Goal: Information Seeking & Learning: Learn about a topic

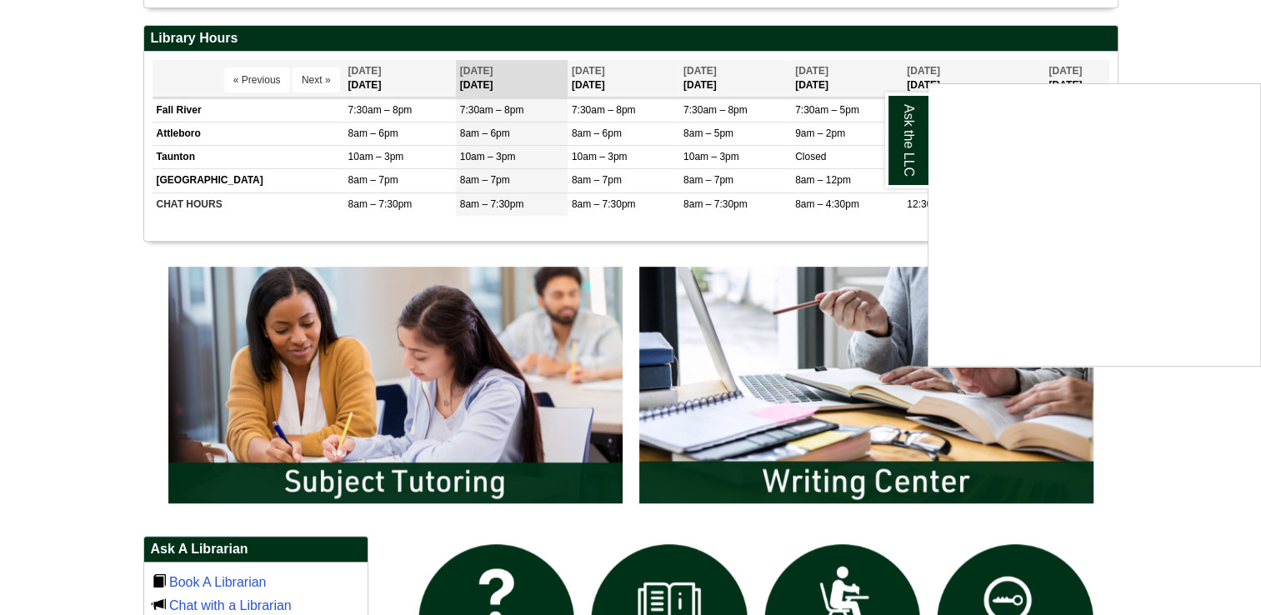
scroll to position [834, 0]
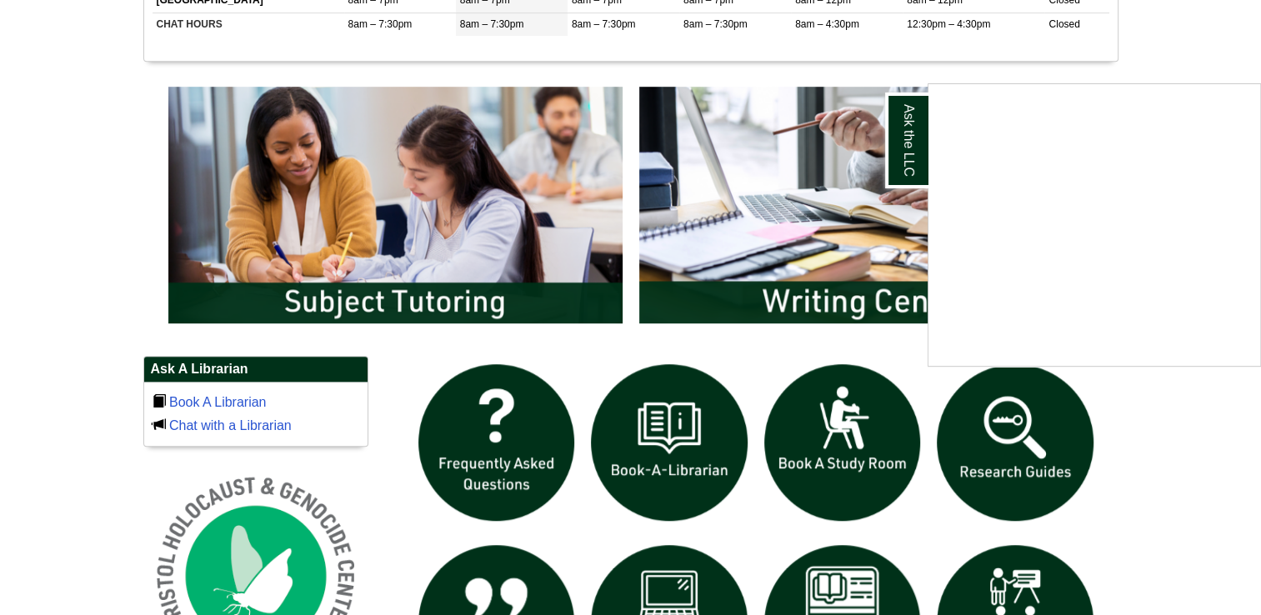
click at [1149, 58] on div "Ask the LLC" at bounding box center [630, 307] width 1261 height 615
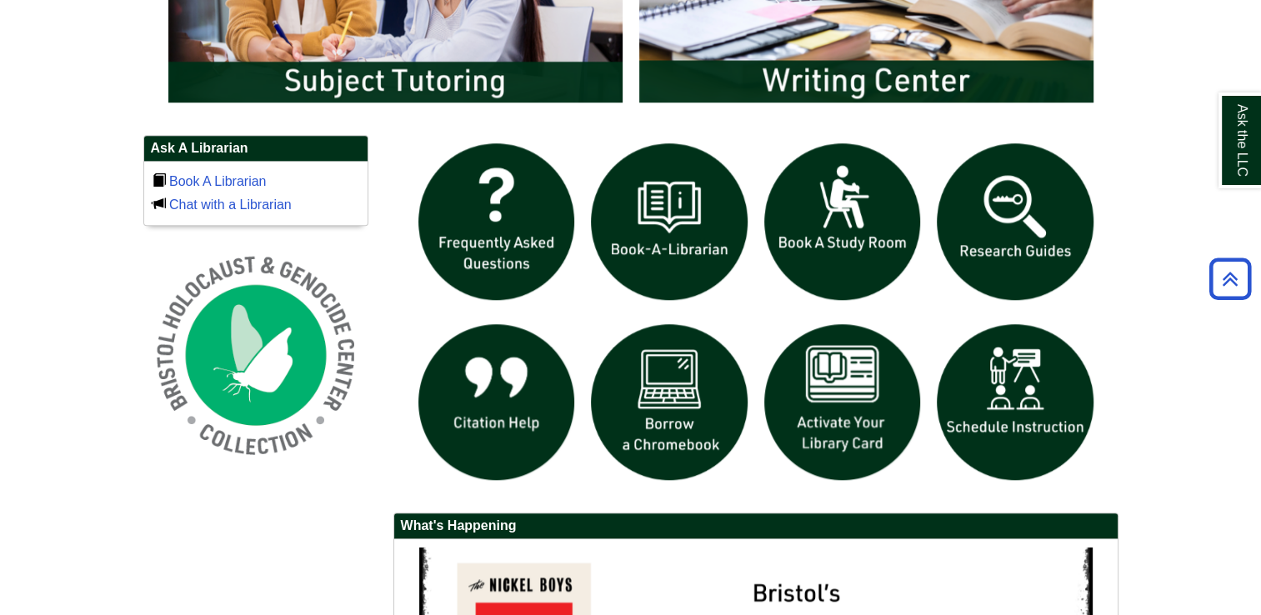
scroll to position [1084, 0]
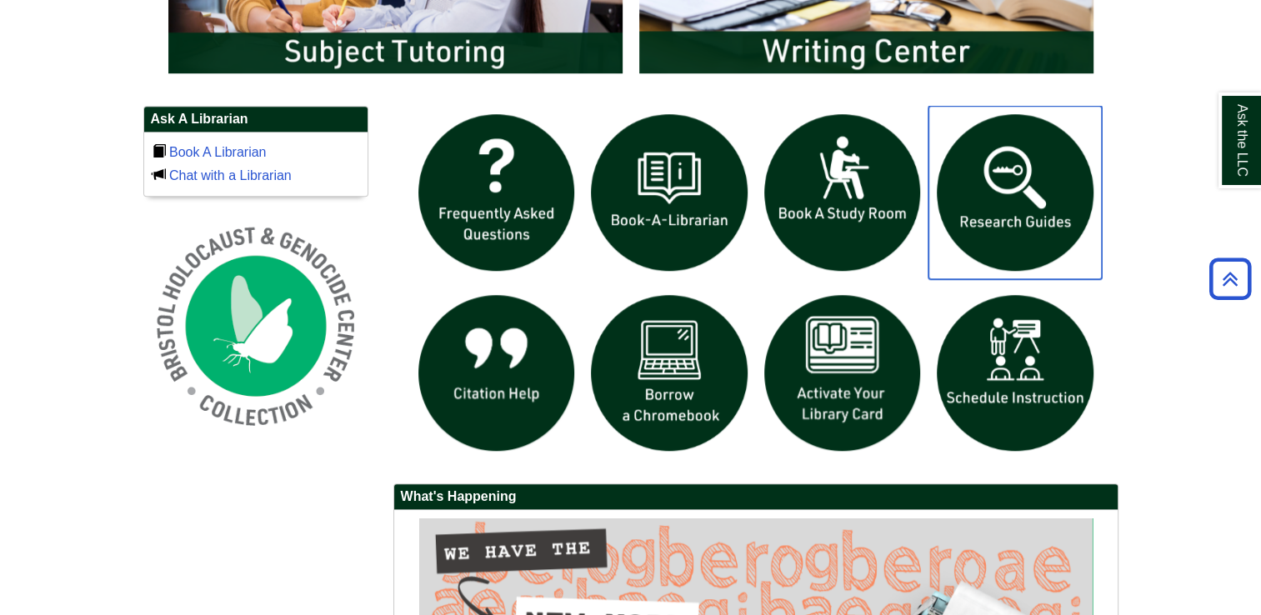
click at [1020, 187] on img "slideshow" at bounding box center [1015, 192] width 173 height 173
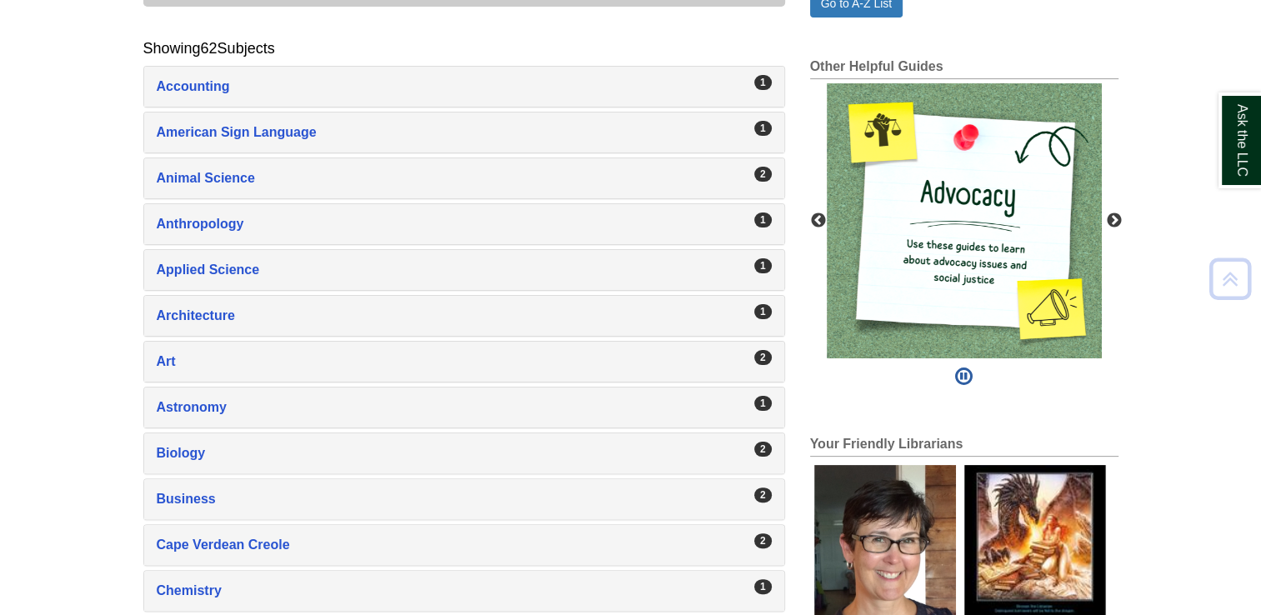
scroll to position [333, 0]
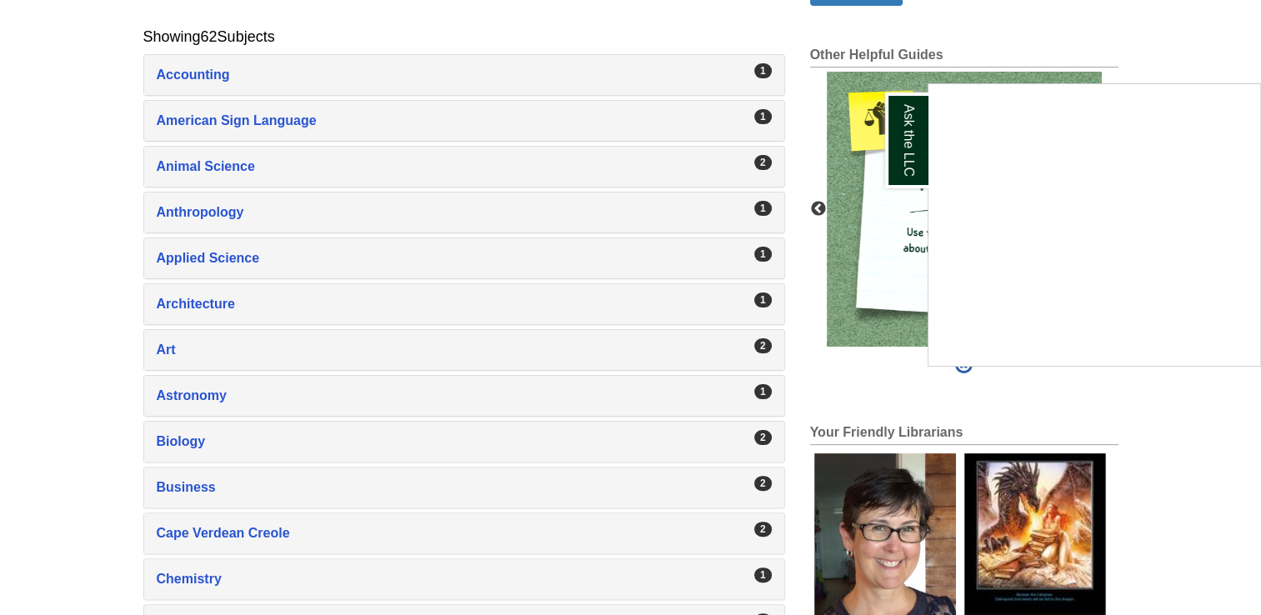
click at [213, 163] on div "Ask the LLC" at bounding box center [630, 307] width 1261 height 615
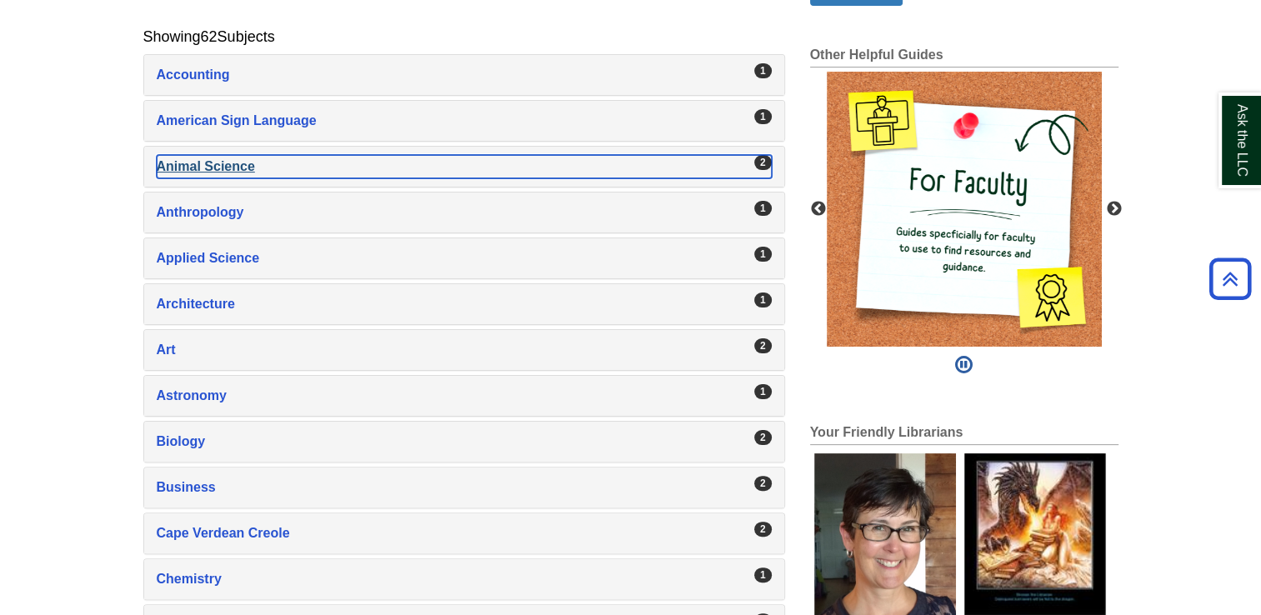
click at [213, 166] on div "Animal Science , 2 guides" at bounding box center [464, 166] width 615 height 23
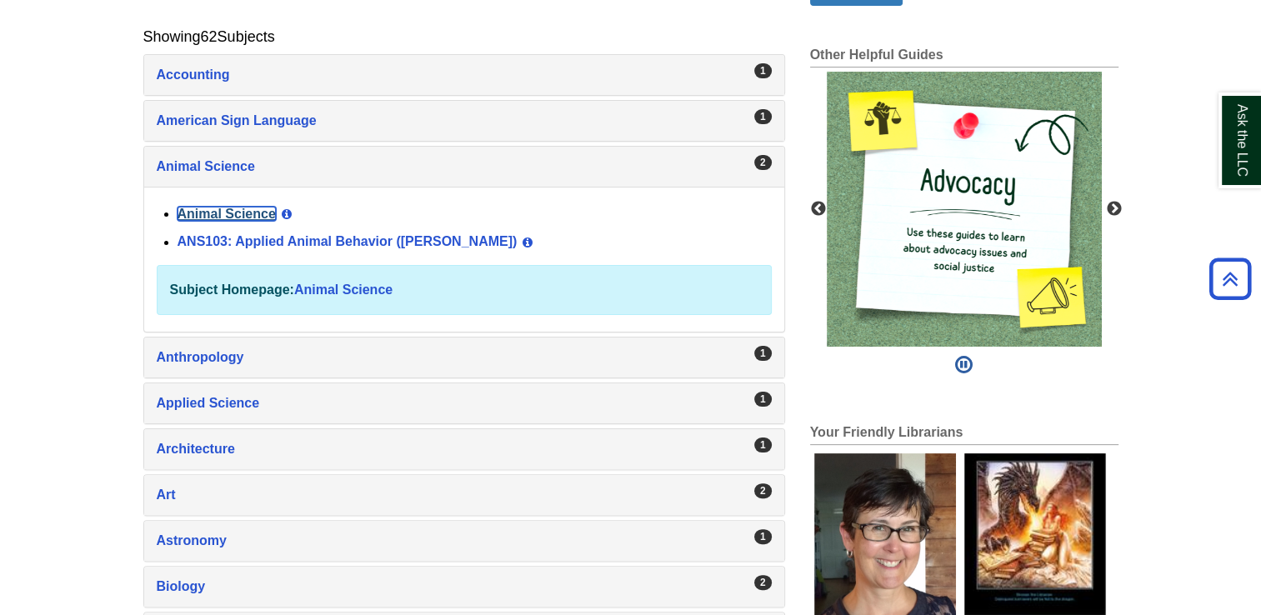
click at [247, 212] on link "Animal Science" at bounding box center [227, 214] width 98 height 14
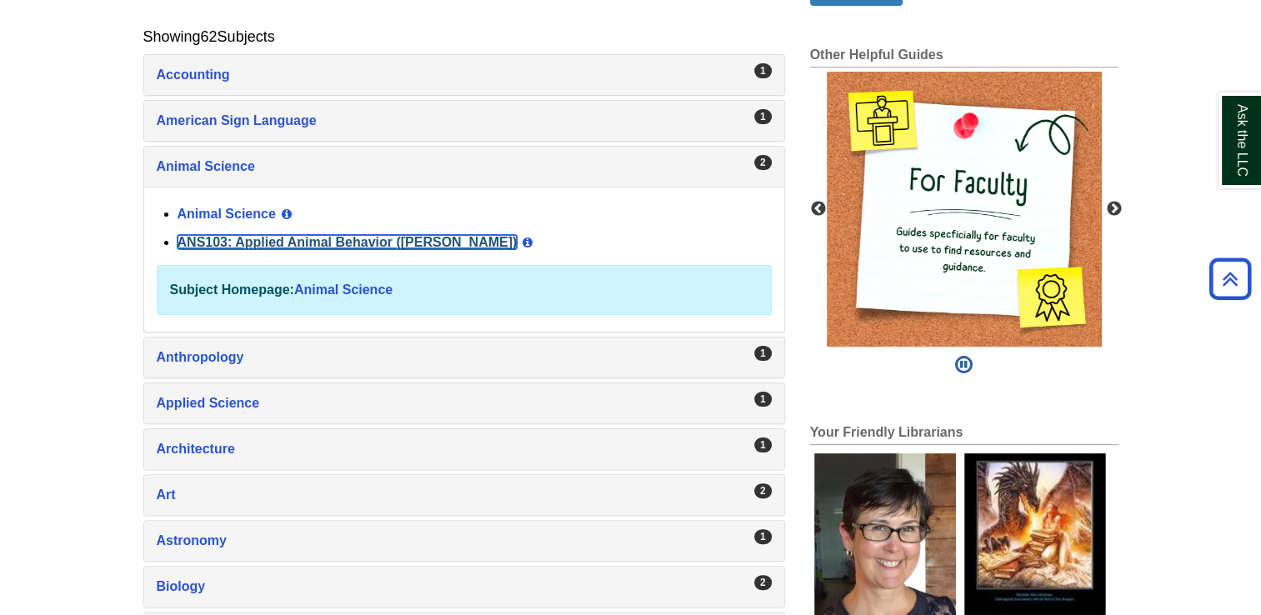
click at [257, 237] on link "ANS103: Applied Animal Behavior ([PERSON_NAME])" at bounding box center [348, 242] width 340 height 14
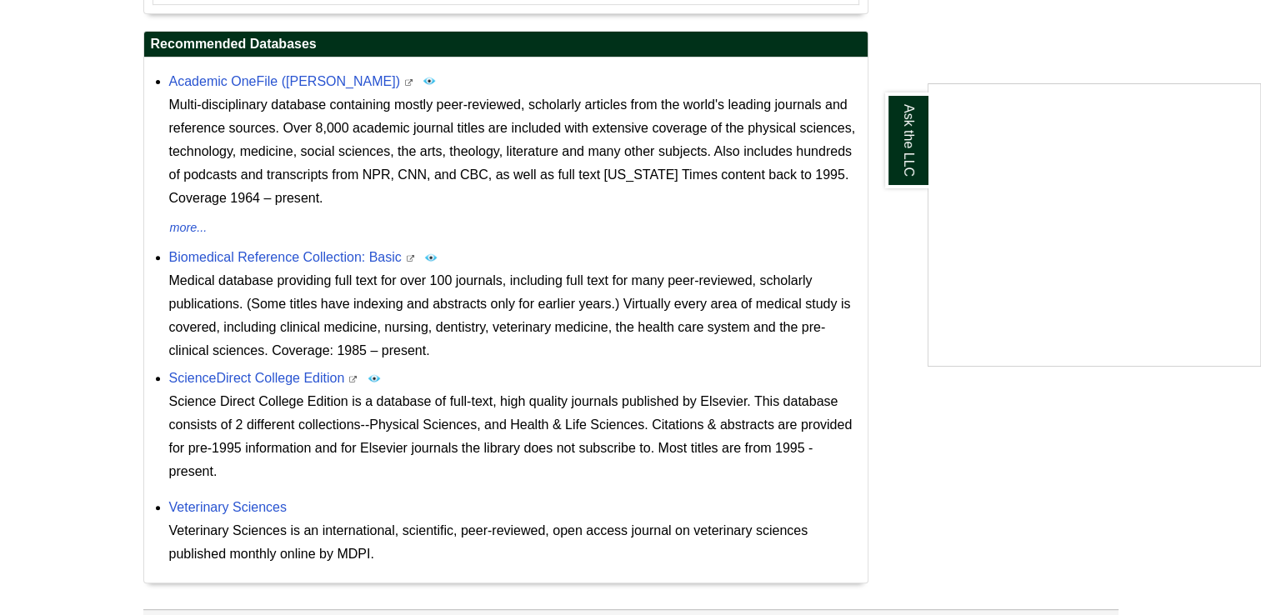
scroll to position [721, 0]
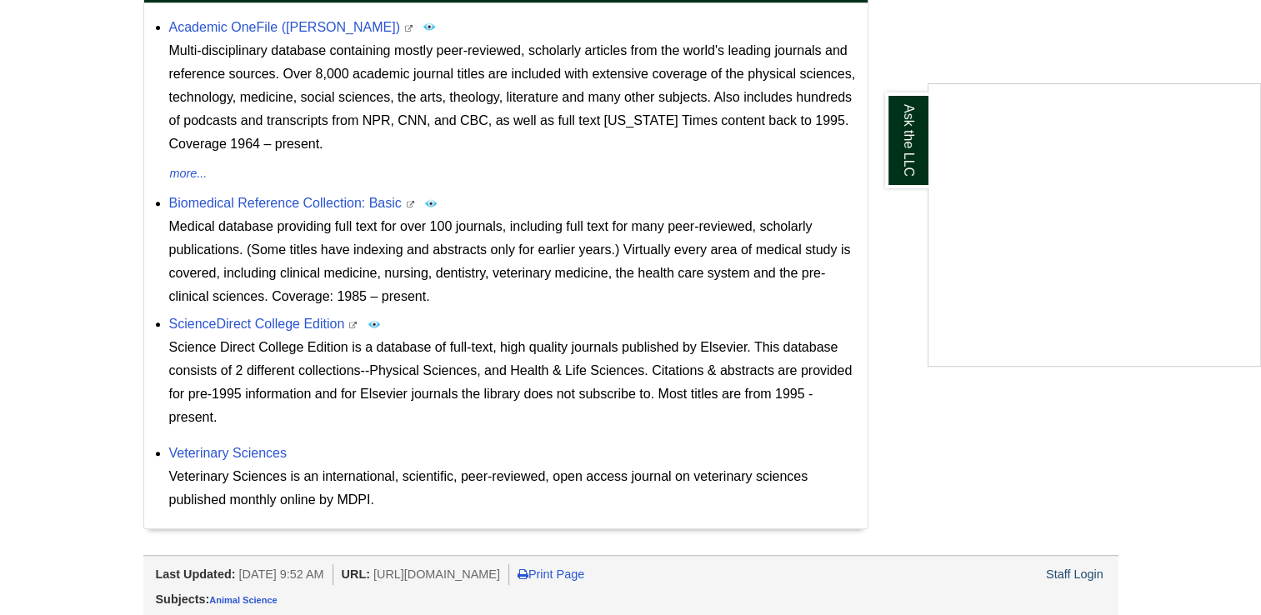
click at [267, 451] on div "Ask the LLC" at bounding box center [630, 307] width 1261 height 615
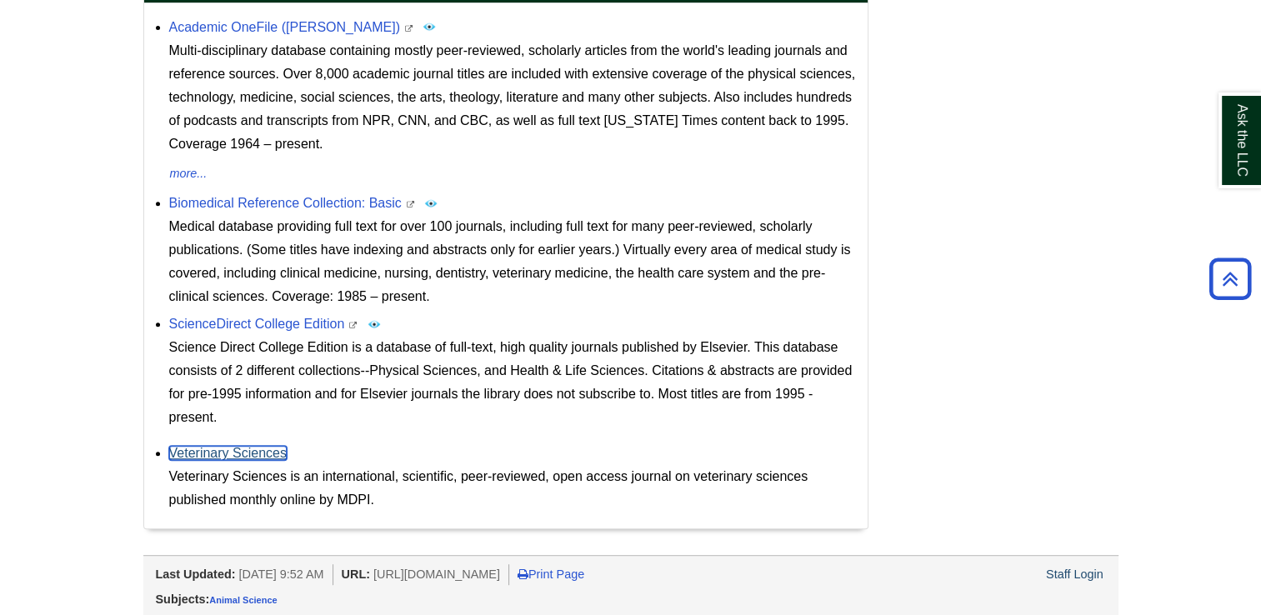
click at [264, 450] on link "Veterinary Sciences" at bounding box center [228, 453] width 118 height 14
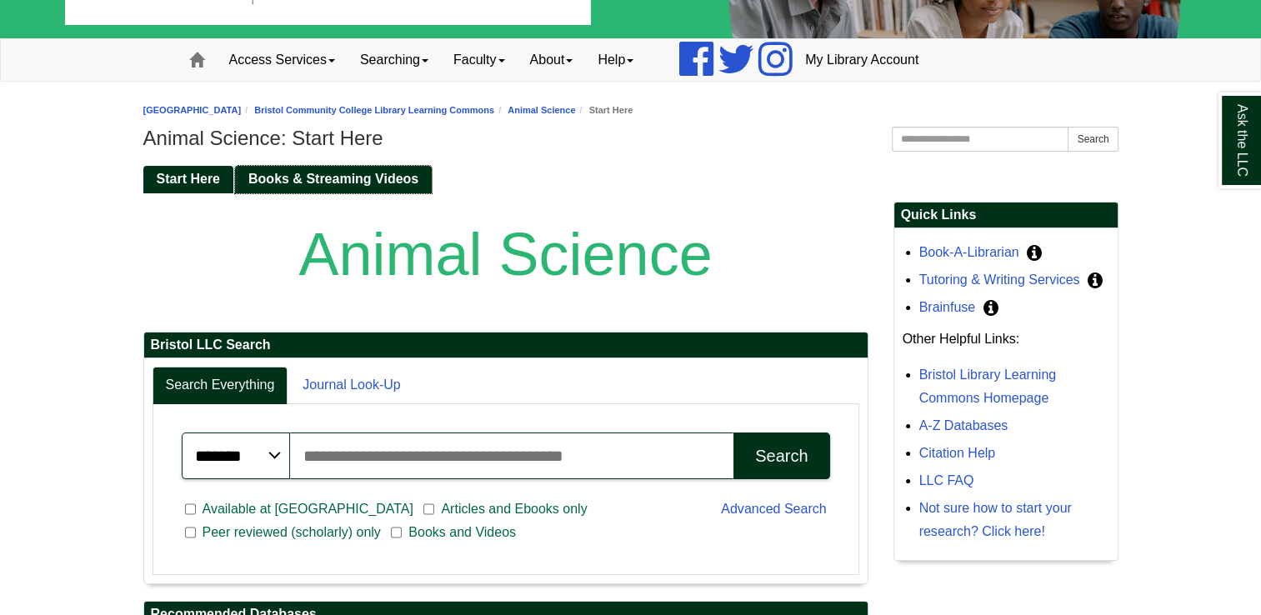
scroll to position [0, 0]
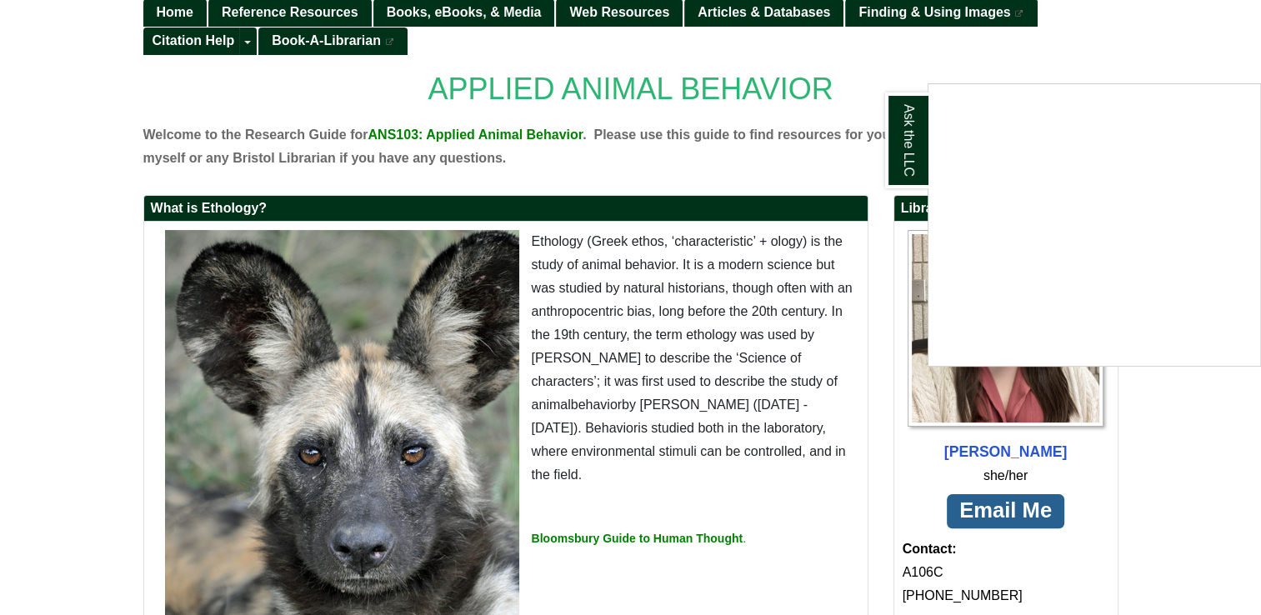
scroll to position [167, 0]
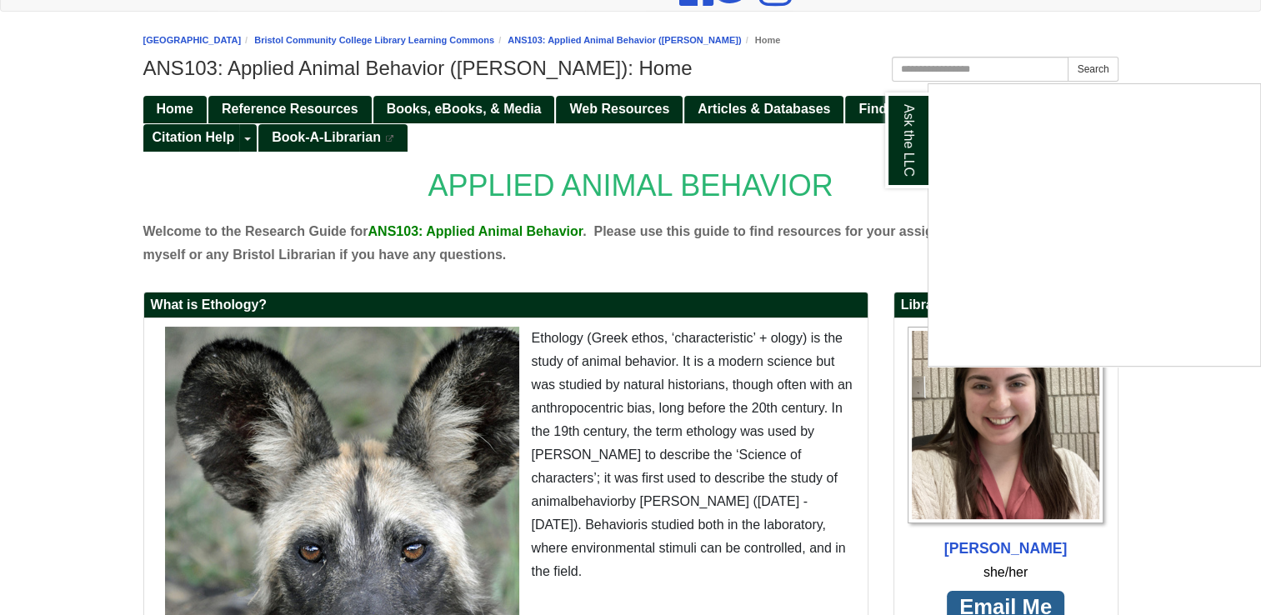
click at [1203, 53] on div "Ask the LLC" at bounding box center [630, 307] width 1261 height 615
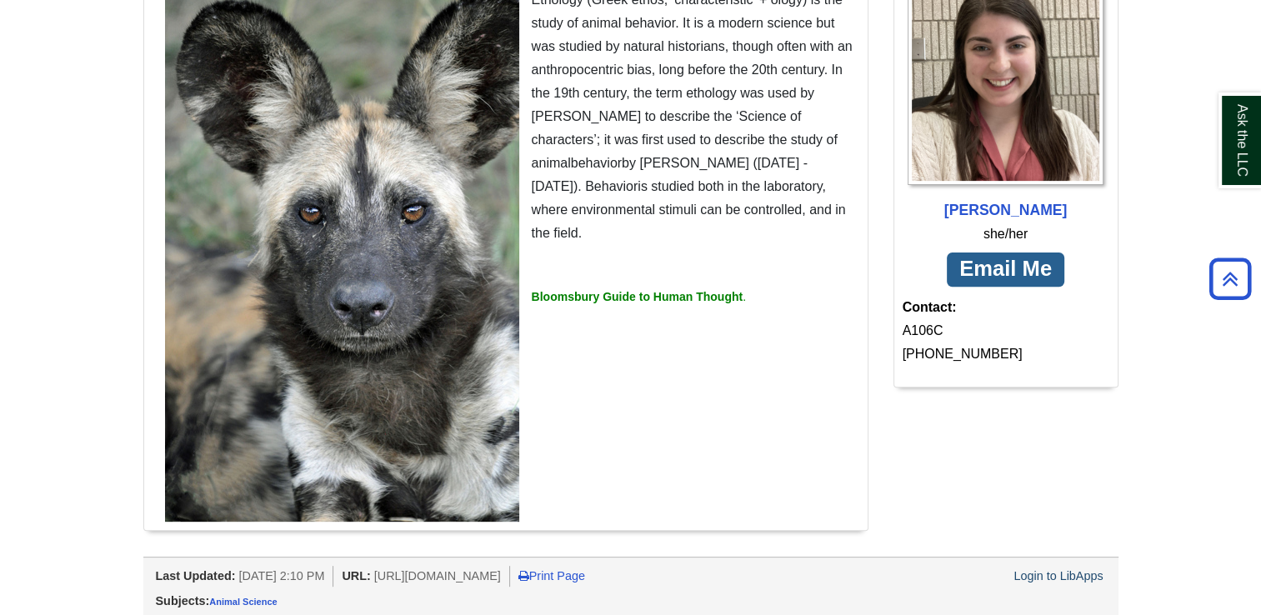
scroll to position [509, 0]
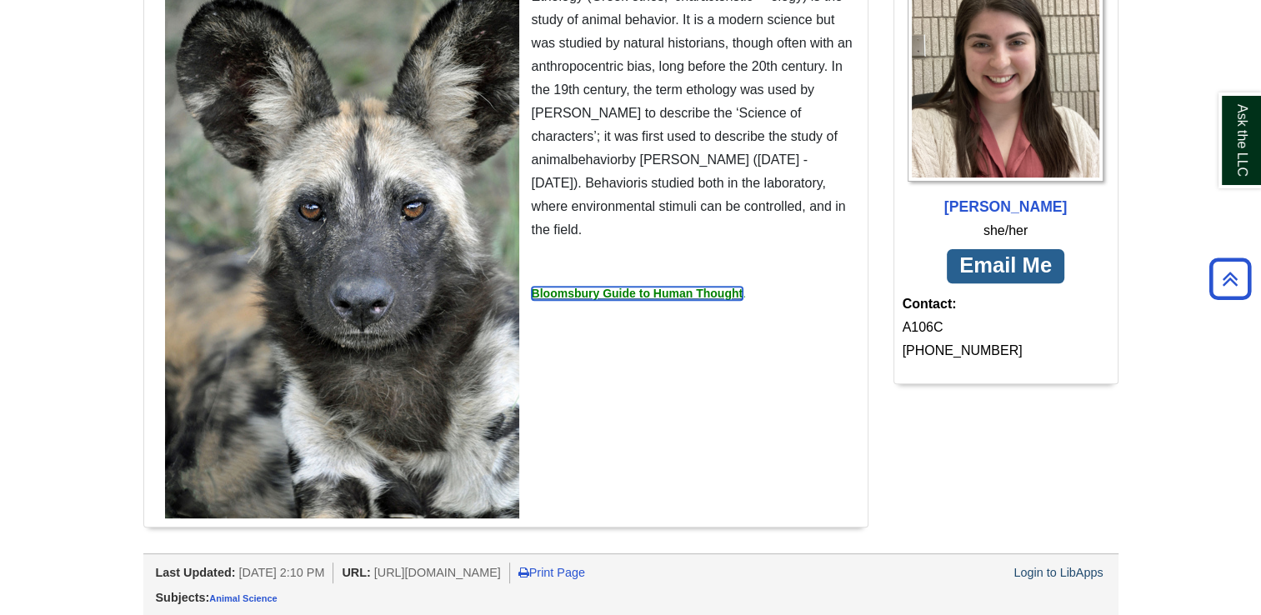
click at [667, 287] on strong "Bloomsbury Guide to Human Thought" at bounding box center [638, 293] width 212 height 13
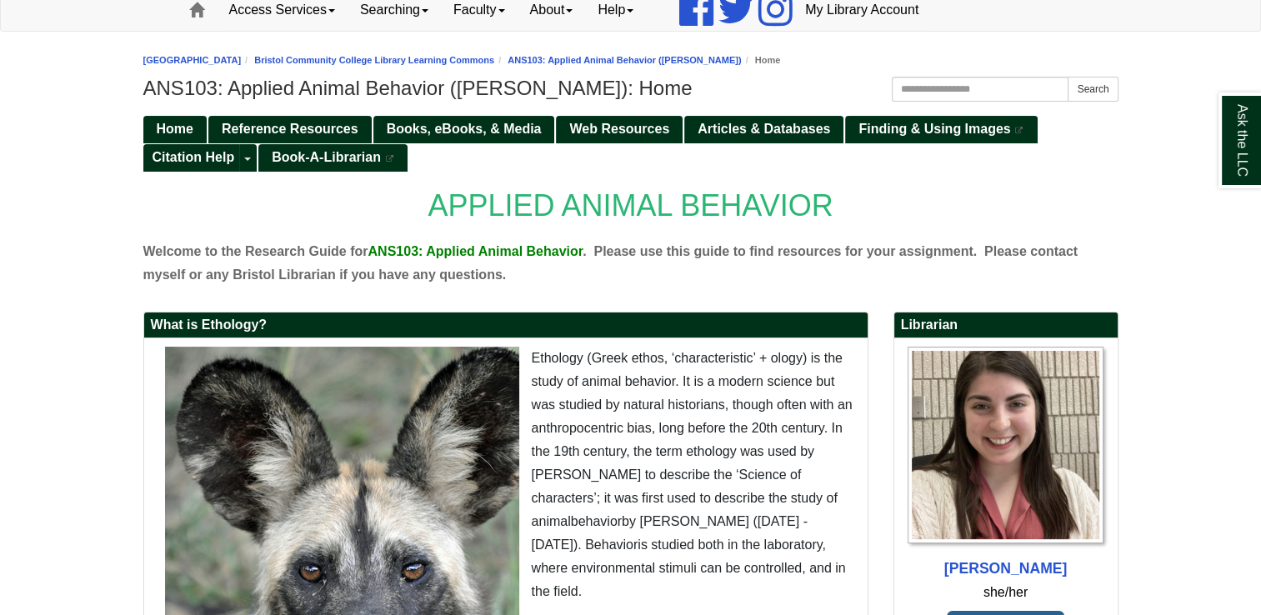
scroll to position [175, 0]
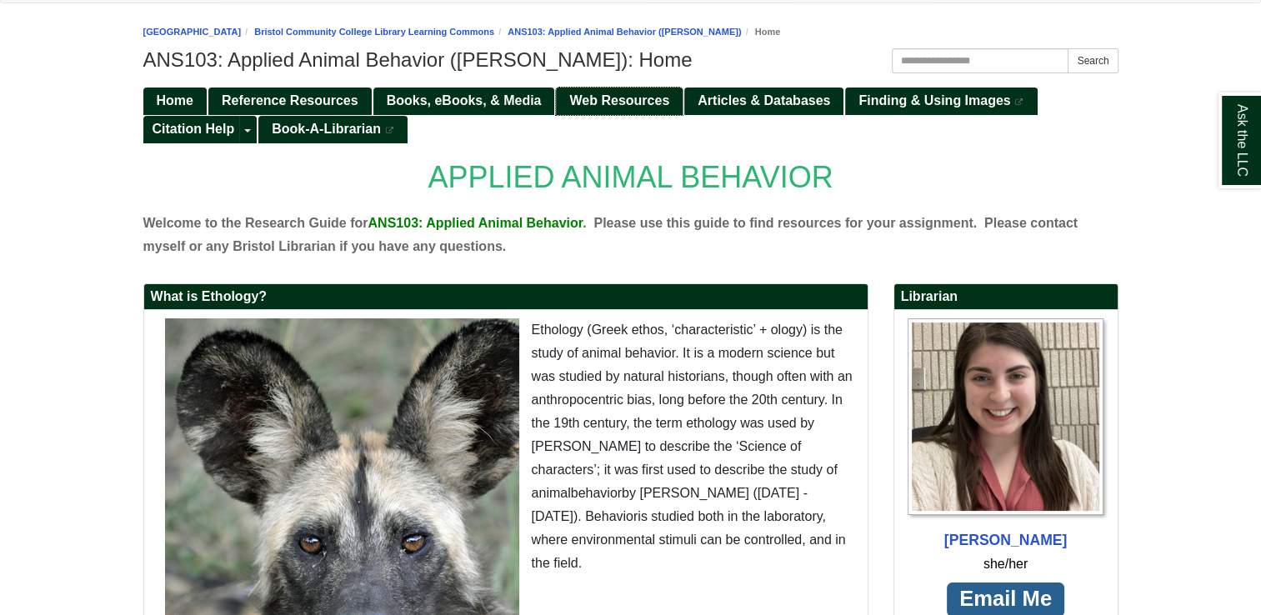
click at [633, 103] on span "Web Resources" at bounding box center [619, 100] width 100 height 14
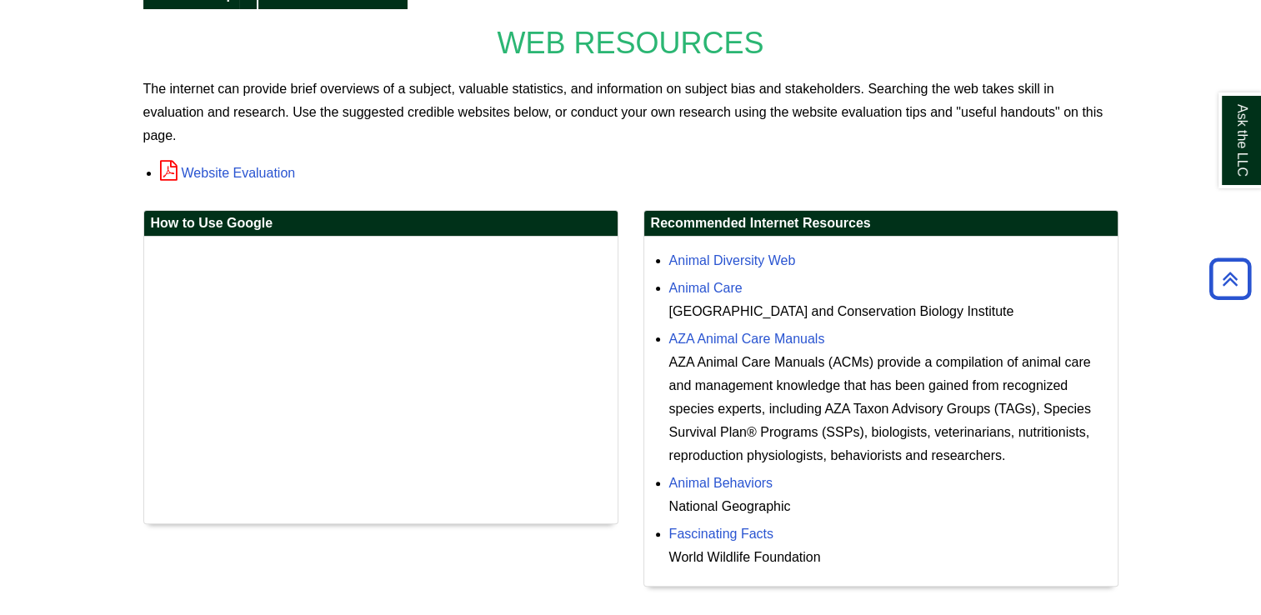
scroll to position [333, 0]
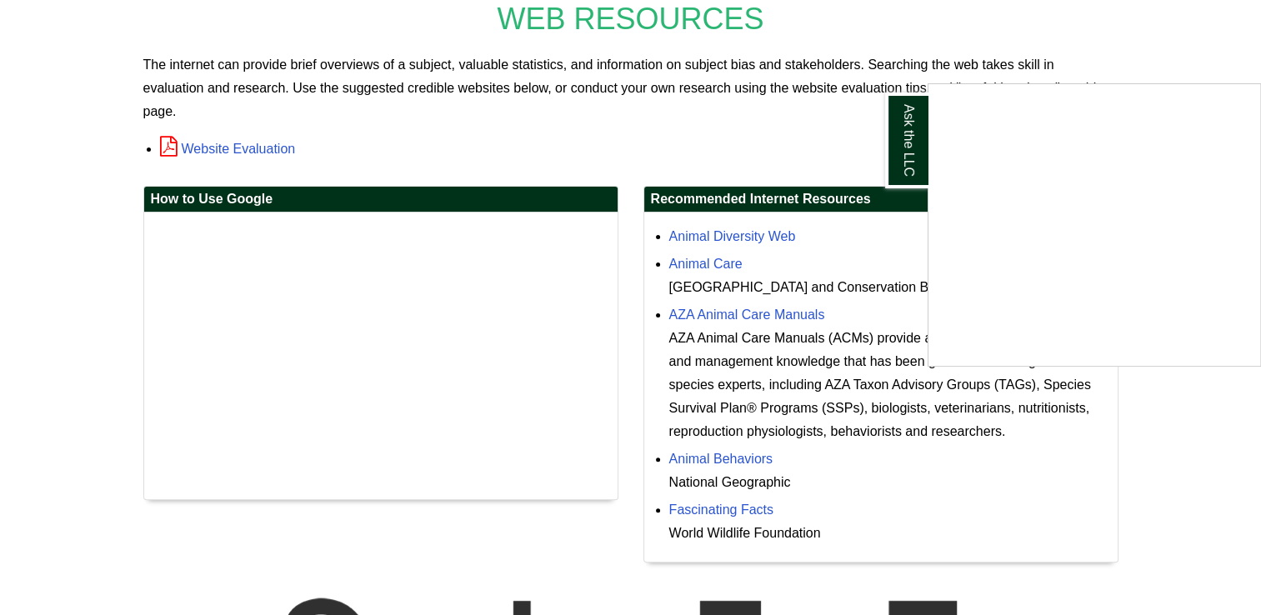
click at [822, 138] on div "Ask the LLC" at bounding box center [630, 307] width 1261 height 615
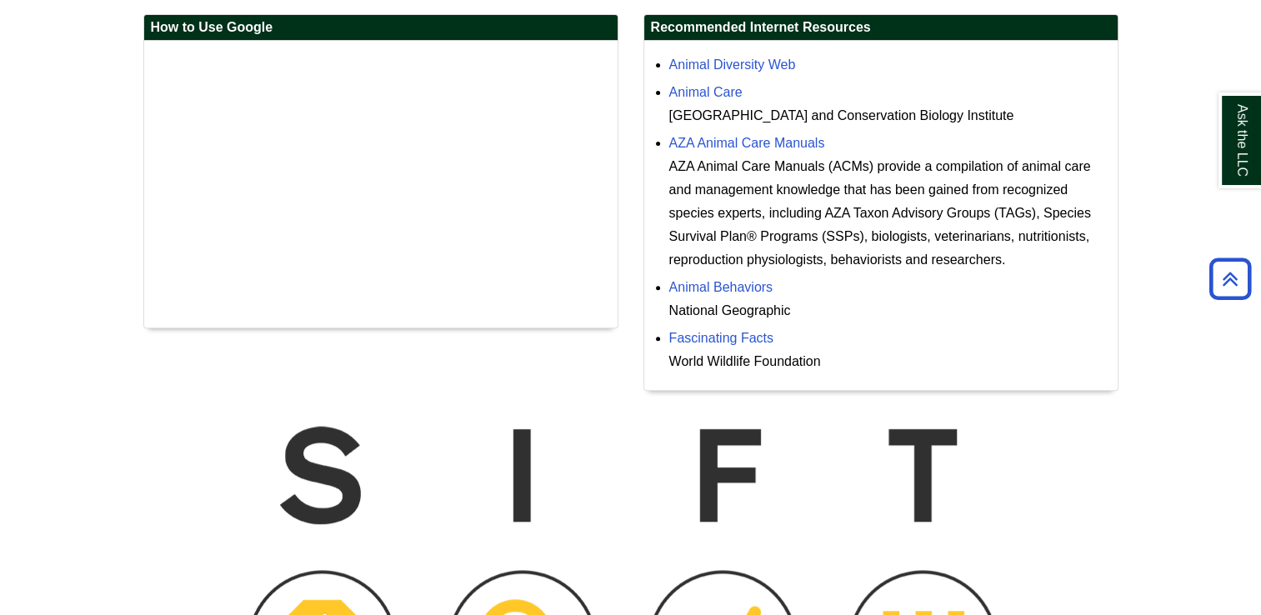
scroll to position [487, 0]
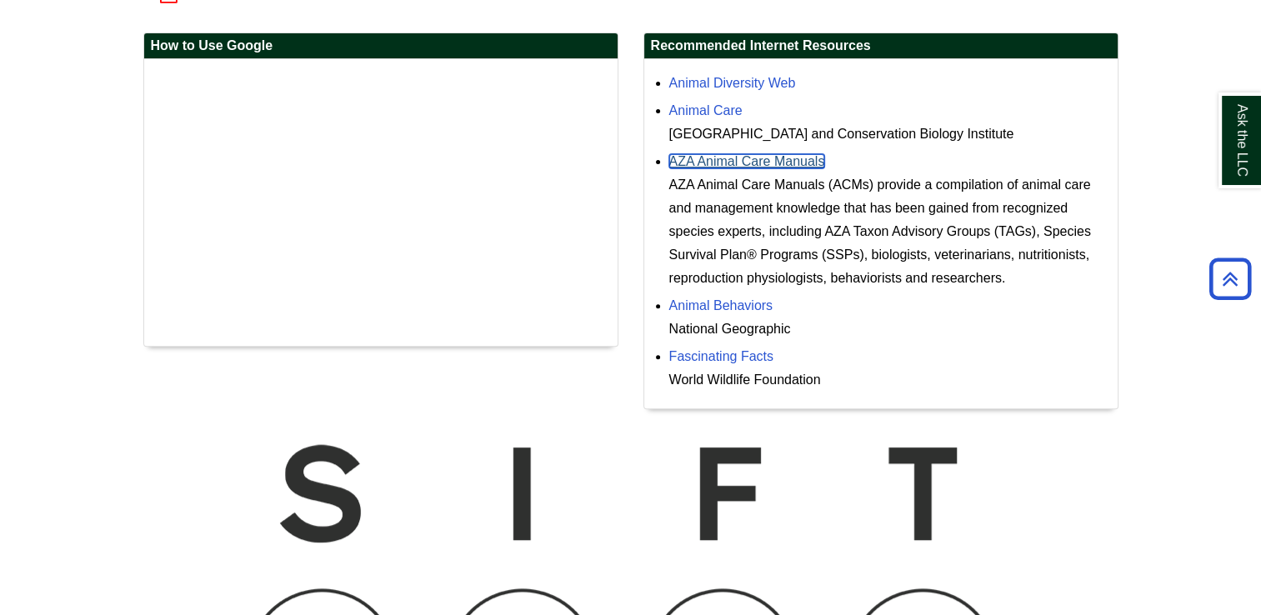
click at [734, 161] on link "AZA Animal Care Manuals" at bounding box center [747, 161] width 156 height 14
